Goal: Find contact information: Obtain details needed to contact an individual or organization

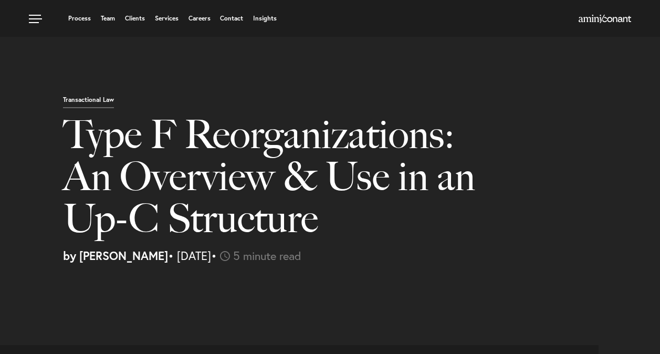
select select "US"
select select "Austin"
select select "Business and Civil Litigation"
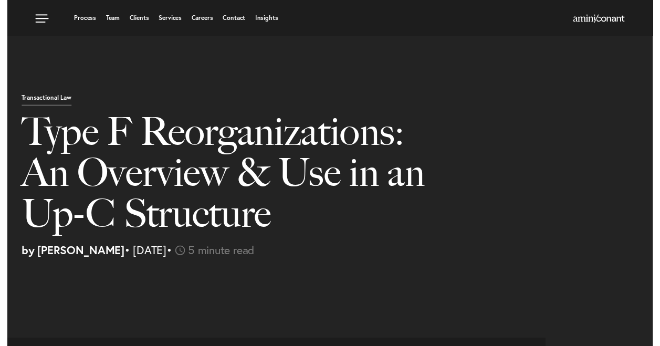
scroll to position [808, 0]
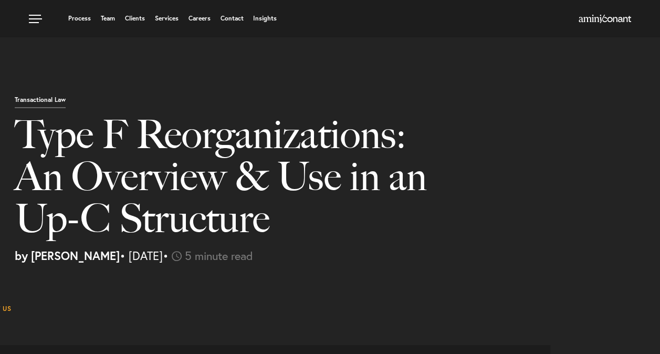
click at [602, 24] on div at bounding box center [561, 19] width 139 height 13
click at [601, 20] on img at bounding box center [604, 19] width 52 height 8
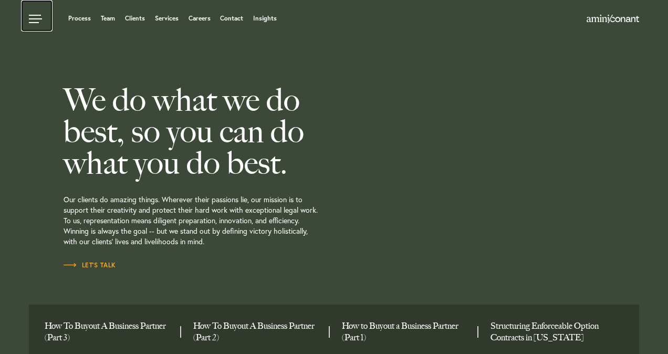
click at [30, 20] on link at bounding box center [36, 15] width 31 height 31
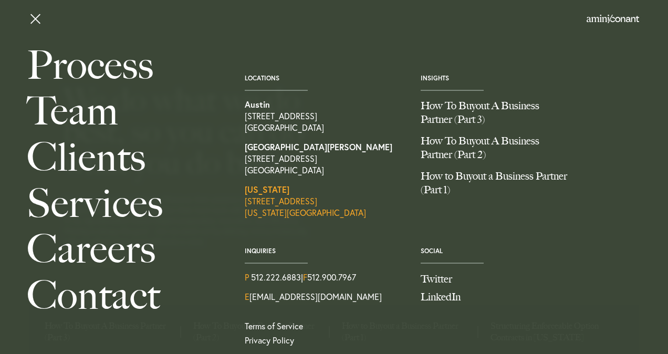
click at [289, 204] on link "New York 1515 Lexington Ave., Suite 1A New York, NY 10029" at bounding box center [325, 201] width 160 height 35
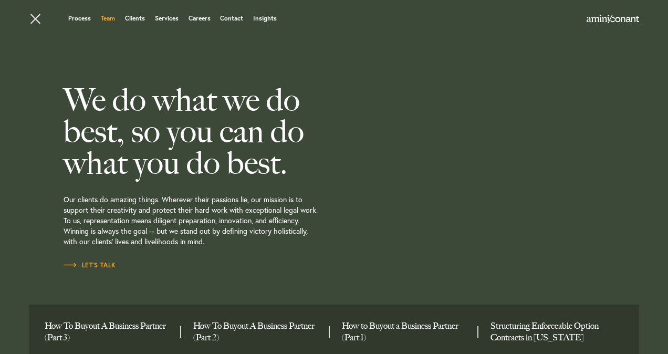
click at [113, 22] on link "Team" at bounding box center [108, 18] width 14 height 6
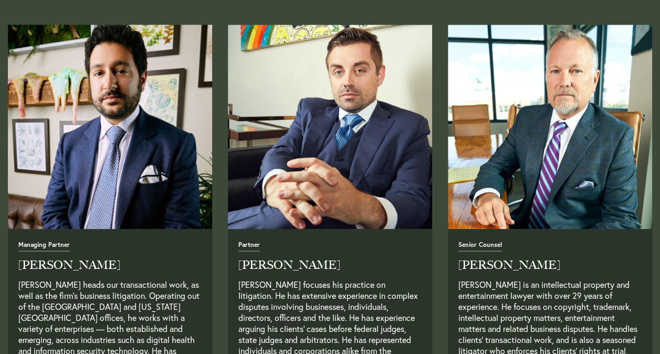
scroll to position [549, 0]
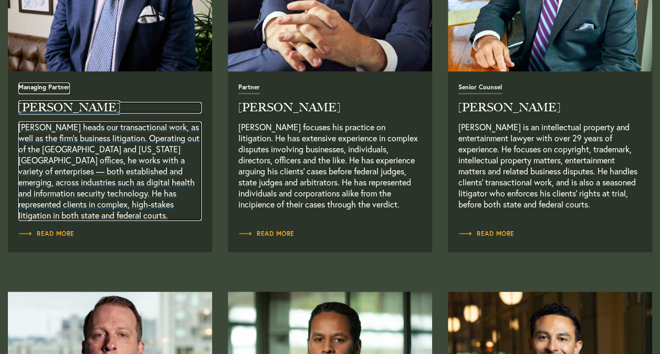
click at [55, 109] on h2 "Neema Amini" at bounding box center [109, 108] width 183 height 12
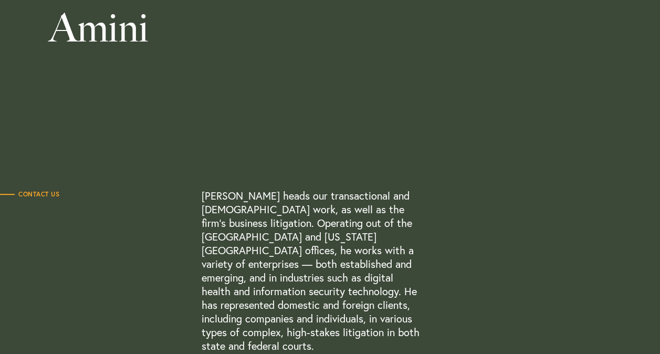
scroll to position [210, 0]
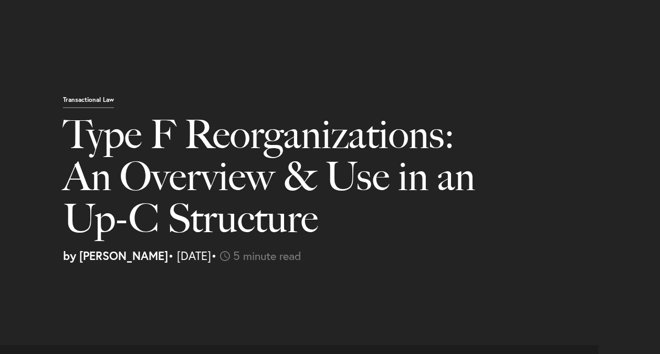
select select "US"
select select "Austin"
select select "Business and Civil Litigation"
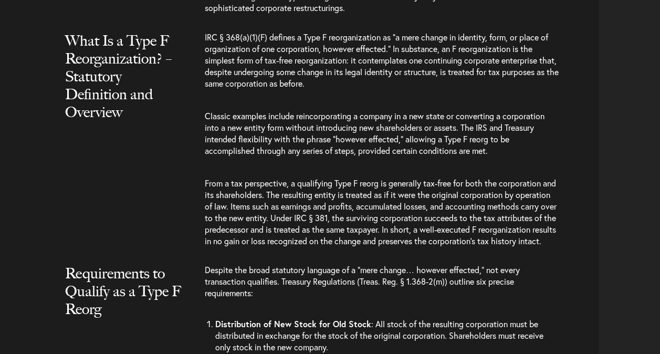
scroll to position [0, 51]
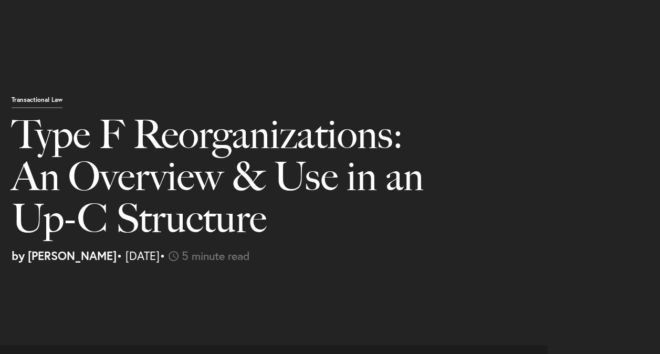
drag, startPoint x: 539, startPoint y: 187, endPoint x: 555, endPoint y: 187, distance: 16.3
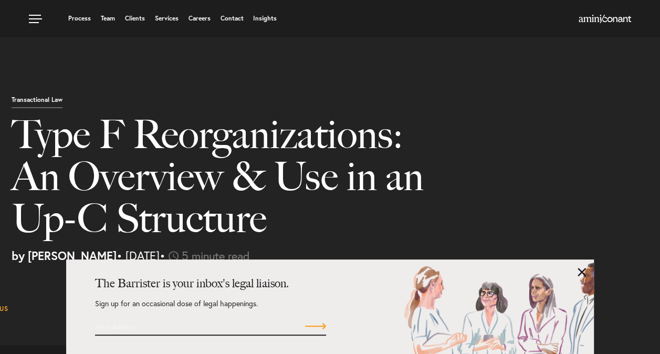
scroll to position [1070, 0]
click at [577, 275] on link at bounding box center [581, 272] width 8 height 8
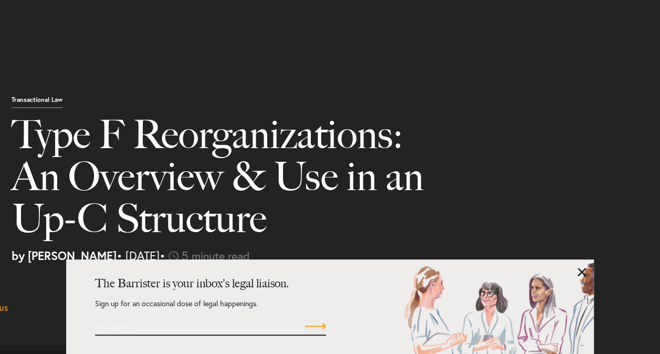
scroll to position [1438, 0]
click at [577, 271] on div "The Barrister is your inbox's legal liaison. Sign up for an occasional dose of …" at bounding box center [330, 306] width 528 height 94
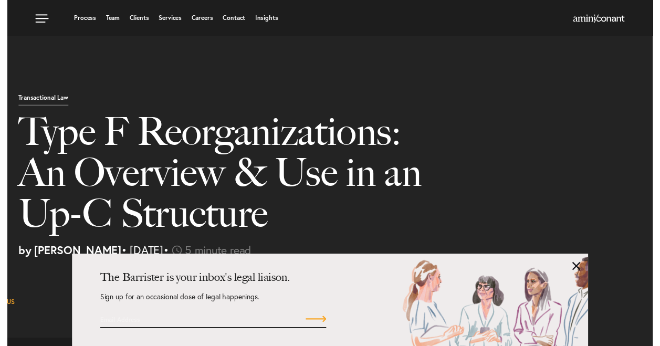
scroll to position [20, 0]
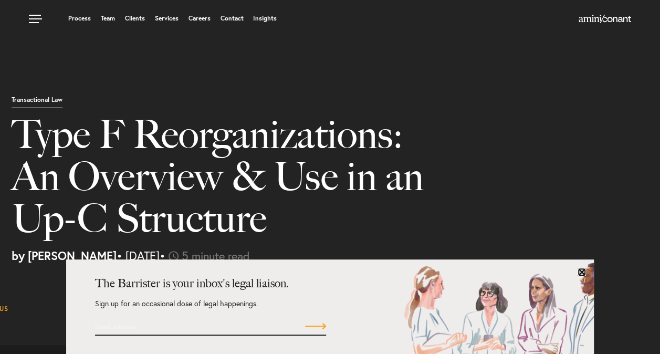
click at [578, 270] on link at bounding box center [581, 272] width 8 height 8
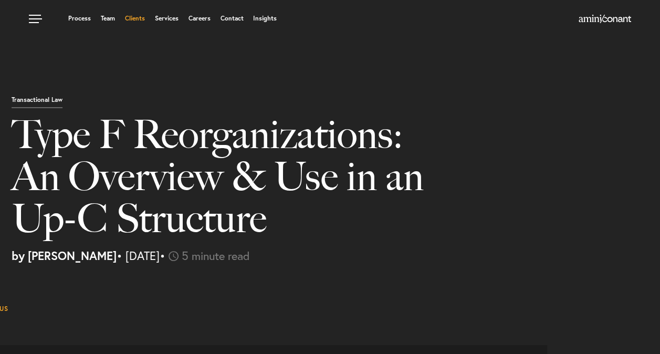
click at [133, 16] on link "Clients" at bounding box center [135, 18] width 20 height 6
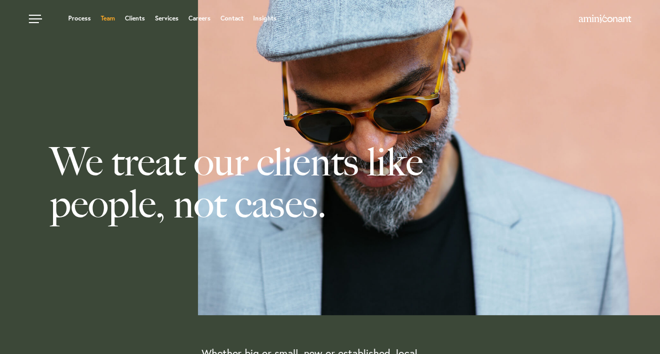
click at [105, 19] on link "Team" at bounding box center [108, 18] width 14 height 6
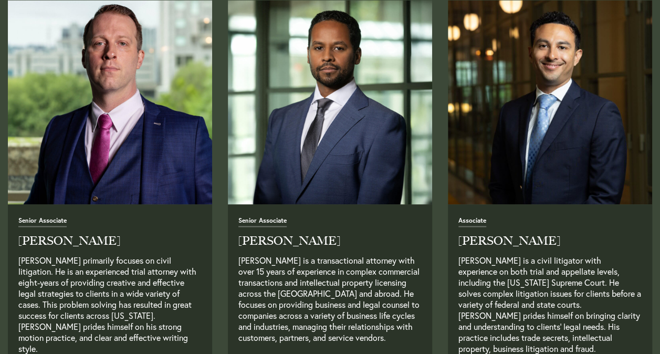
scroll to position [892, 0]
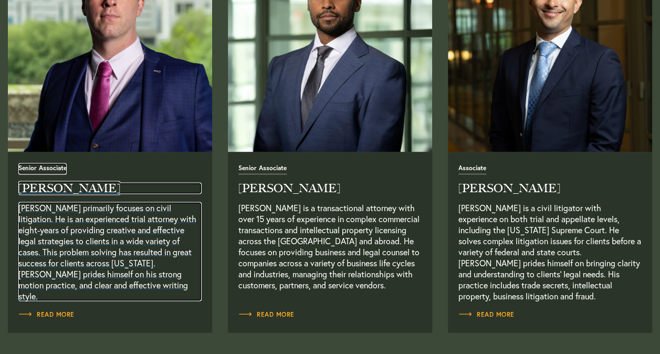
click at [51, 190] on h2 "[PERSON_NAME]" at bounding box center [109, 188] width 183 height 12
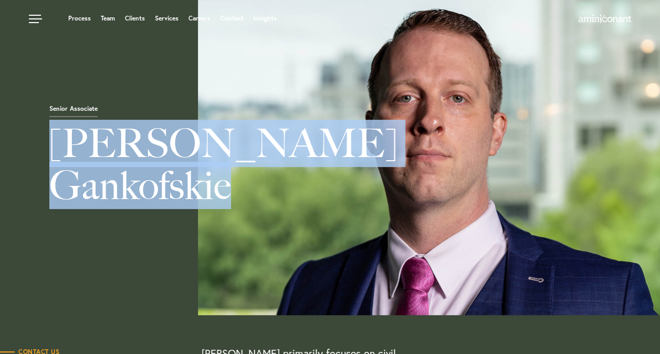
drag, startPoint x: 55, startPoint y: 140, endPoint x: 233, endPoint y: 185, distance: 183.6
click at [233, 185] on h1 "[PERSON_NAME]" at bounding box center [231, 166] width 462 height 89
drag, startPoint x: 233, startPoint y: 185, endPoint x: 185, endPoint y: 189, distance: 47.4
copy h1 "[PERSON_NAME]"
